Goal: Task Accomplishment & Management: Manage account settings

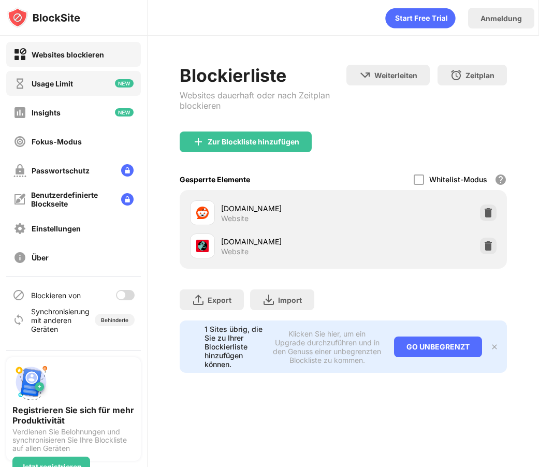
click at [72, 89] on div "Usage Limit" at bounding box center [43, 83] width 60 height 13
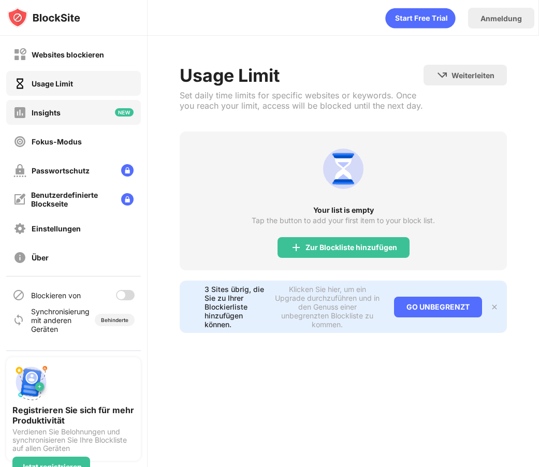
click at [67, 106] on div "Insights" at bounding box center [73, 112] width 135 height 25
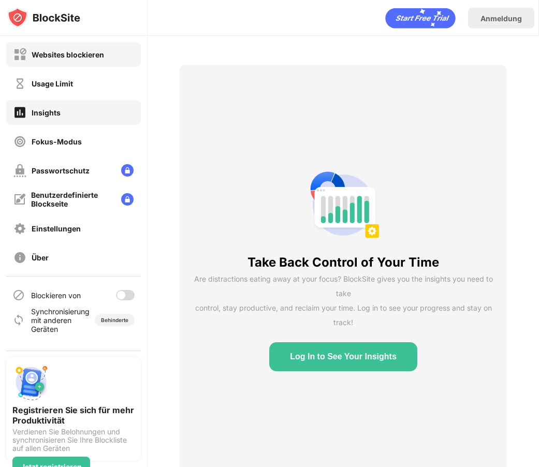
click at [58, 51] on div "Websites blockieren" at bounding box center [68, 54] width 73 height 9
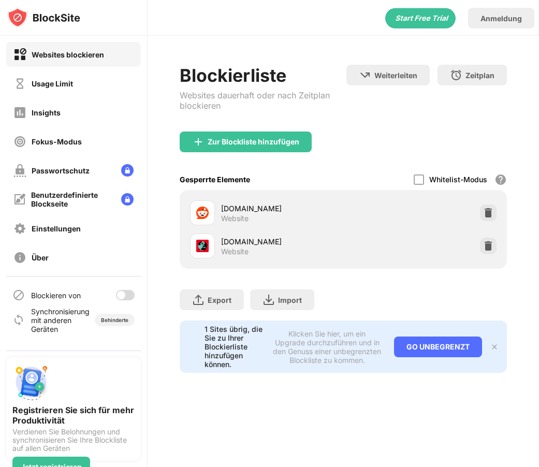
click at [120, 295] on div at bounding box center [121, 295] width 8 height 8
click at [237, 54] on div "Blockierliste Websites dauerhaft oder nach Zeitplan blockieren Weiterleiten Hie…" at bounding box center [344, 219] width 392 height 366
